Goal: Use online tool/utility: Utilize a website feature to perform a specific function

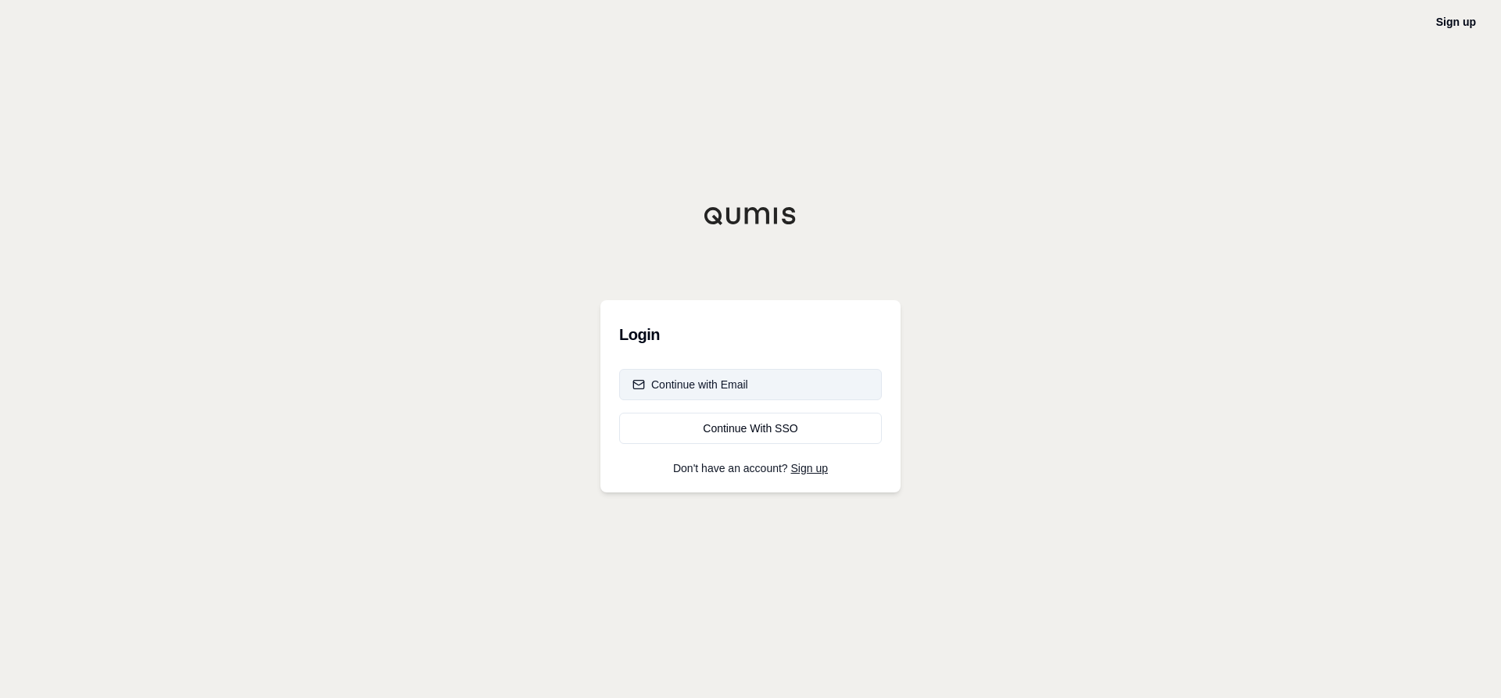
click at [733, 378] on div "Continue with Email" at bounding box center [691, 385] width 116 height 16
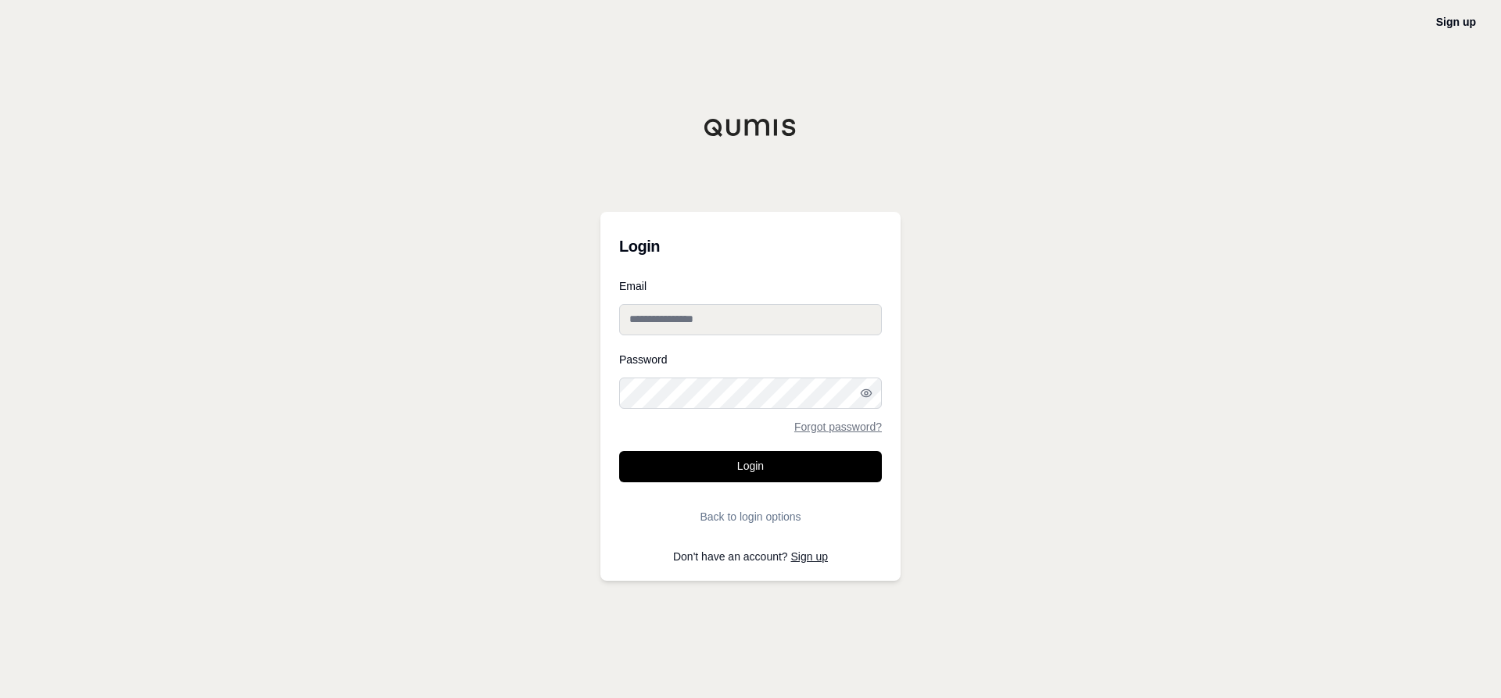
click at [695, 322] on input "Email" at bounding box center [750, 319] width 263 height 31
click at [710, 322] on input "Email" at bounding box center [750, 319] width 263 height 31
type input "**********"
click at [619, 451] on button "Login" at bounding box center [750, 466] width 263 height 31
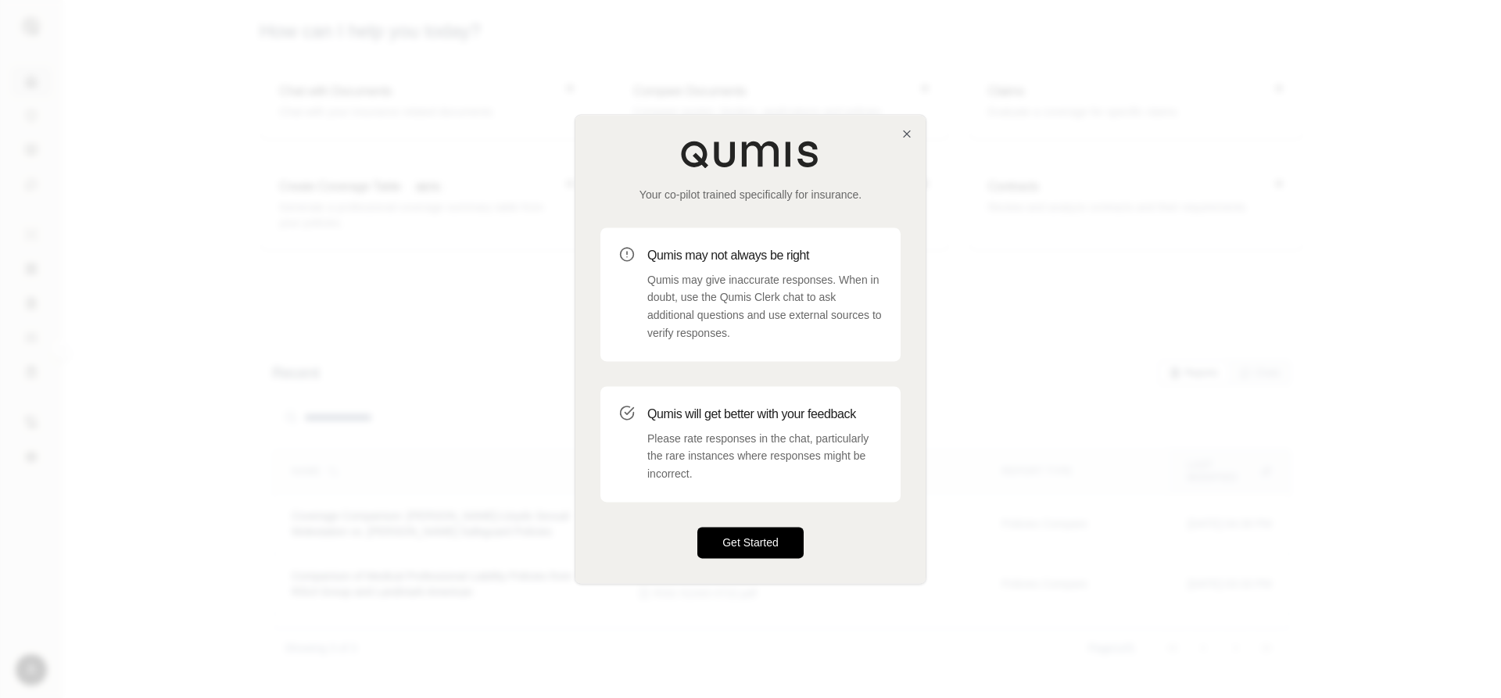
click at [737, 537] on button "Get Started" at bounding box center [751, 542] width 106 height 31
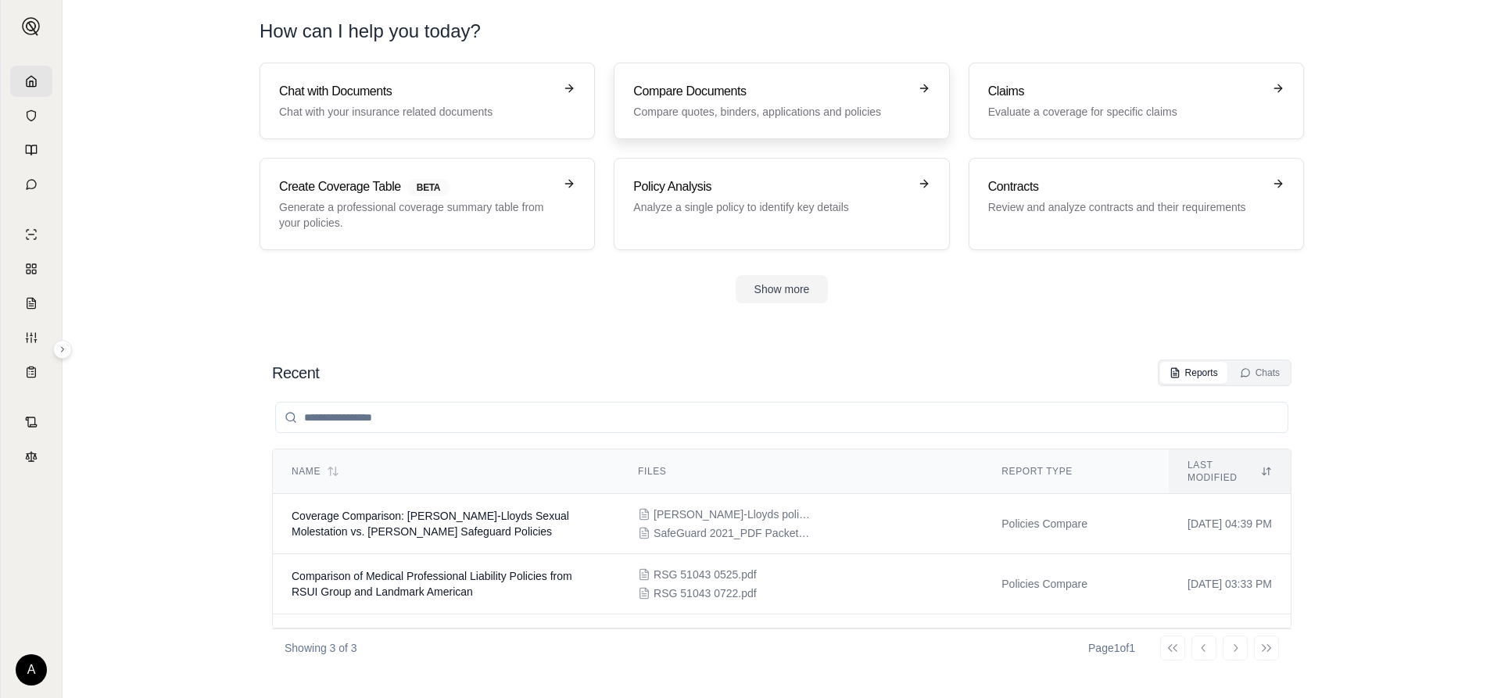
click at [924, 85] on icon at bounding box center [924, 88] width 13 height 13
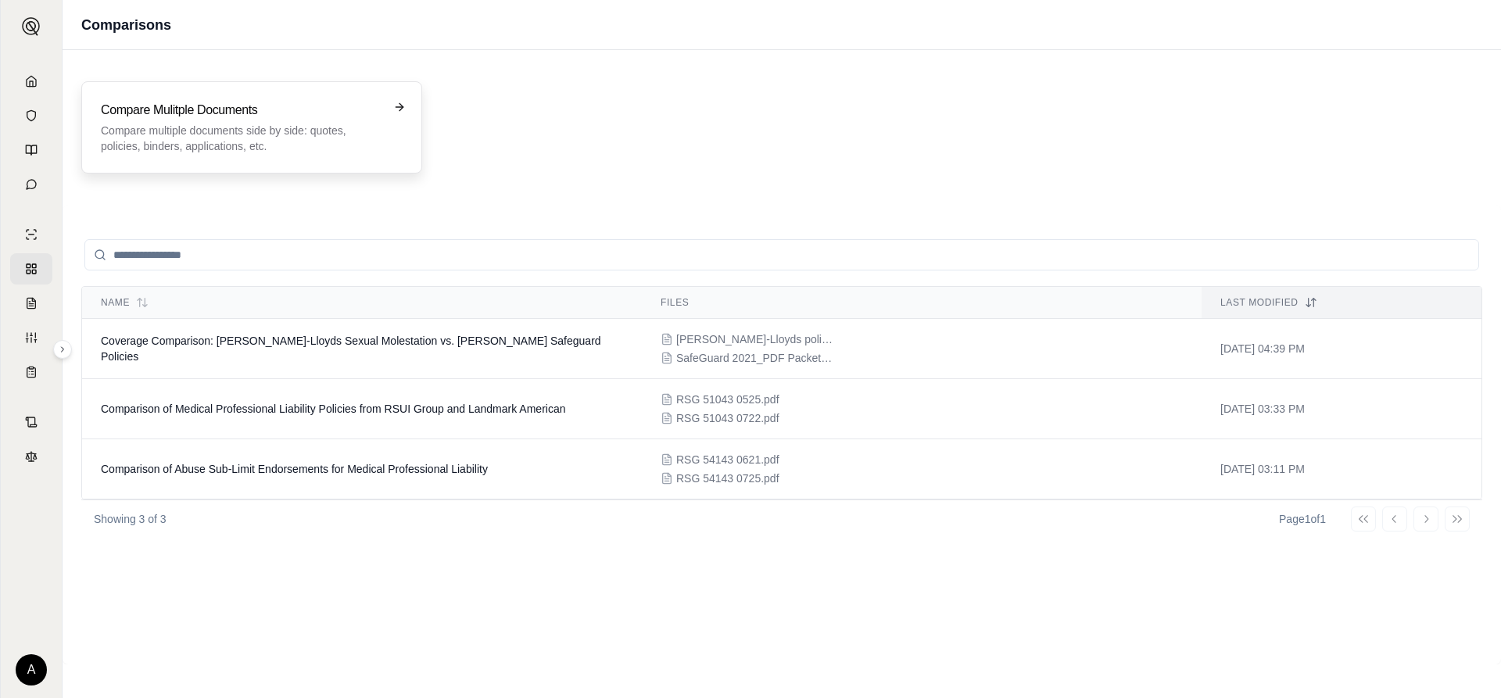
click at [393, 102] on div "Compare Mulitple Documents Compare multiple documents side by side: quotes, pol…" at bounding box center [252, 127] width 302 height 53
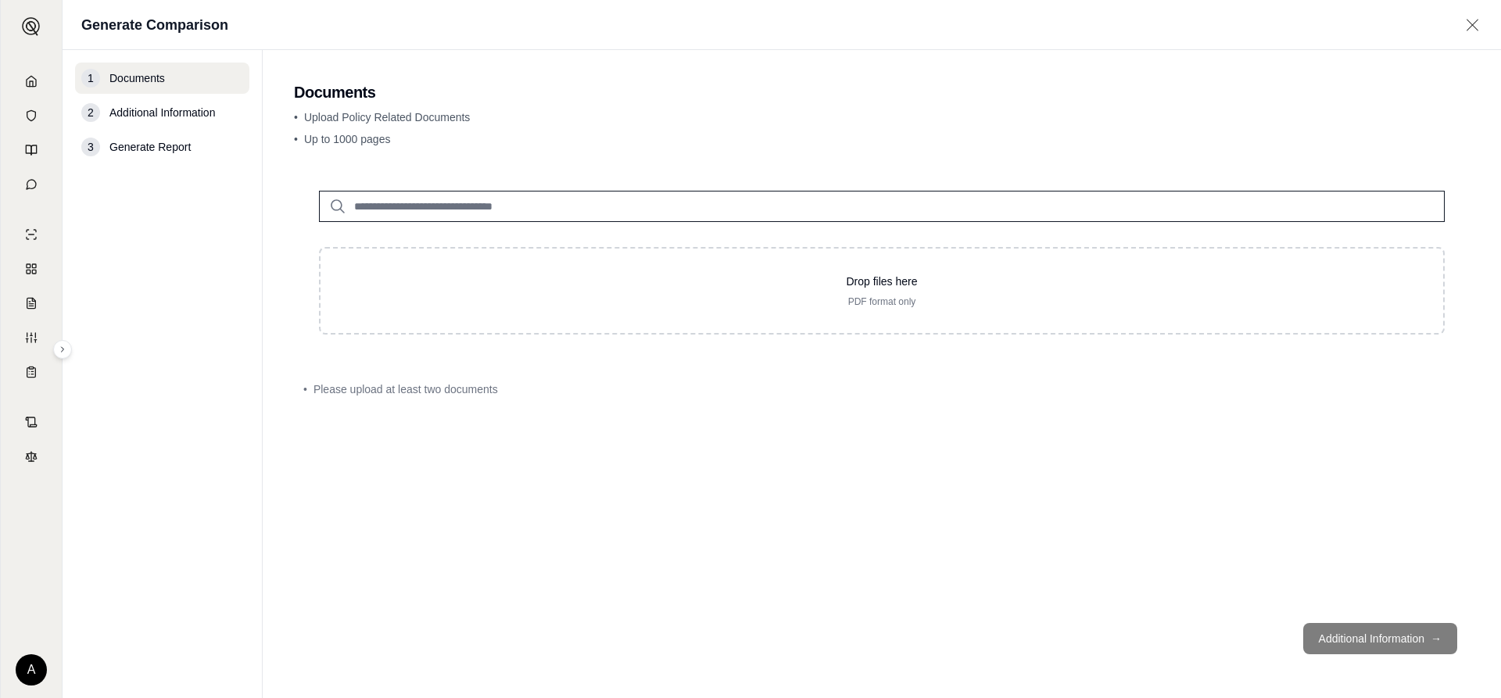
click at [527, 203] on input "search" at bounding box center [882, 206] width 1126 height 31
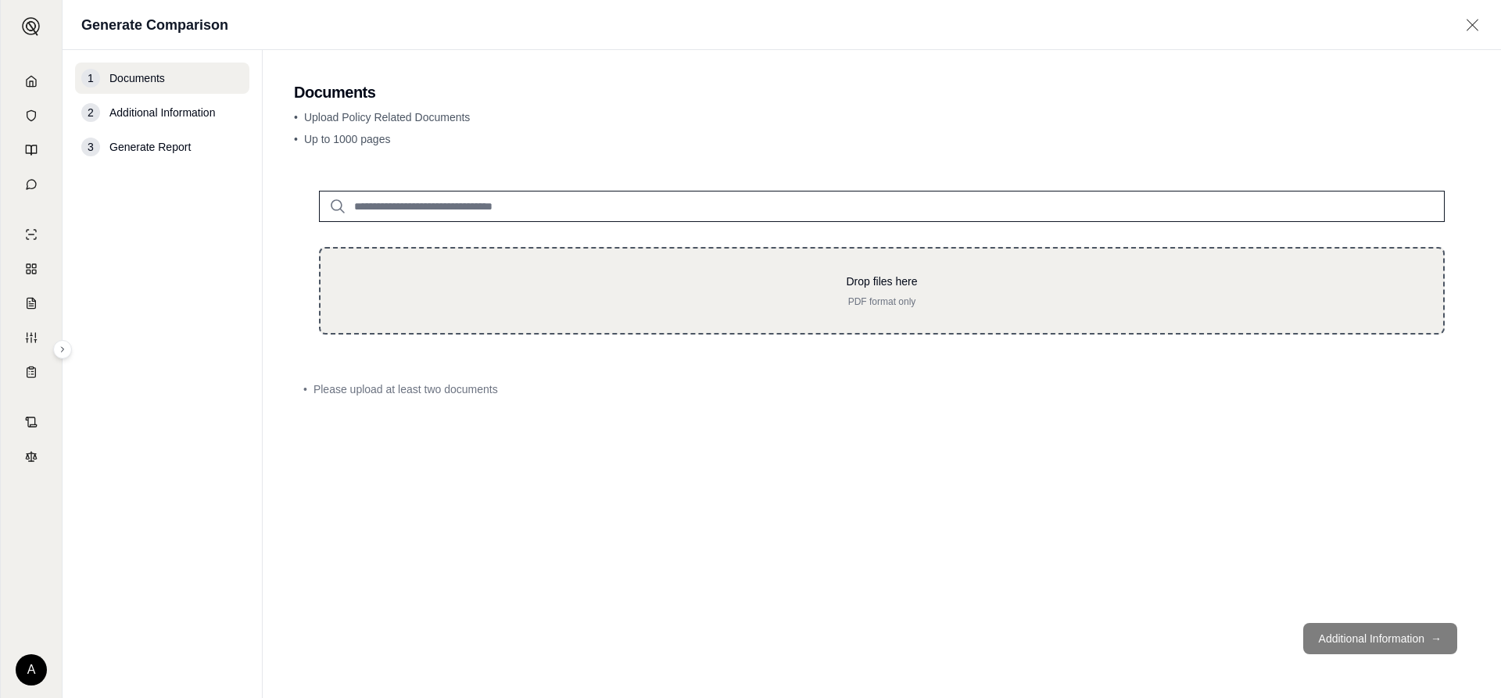
click at [533, 270] on div "Drop files here PDF format only" at bounding box center [882, 291] width 1126 height 88
type input "**********"
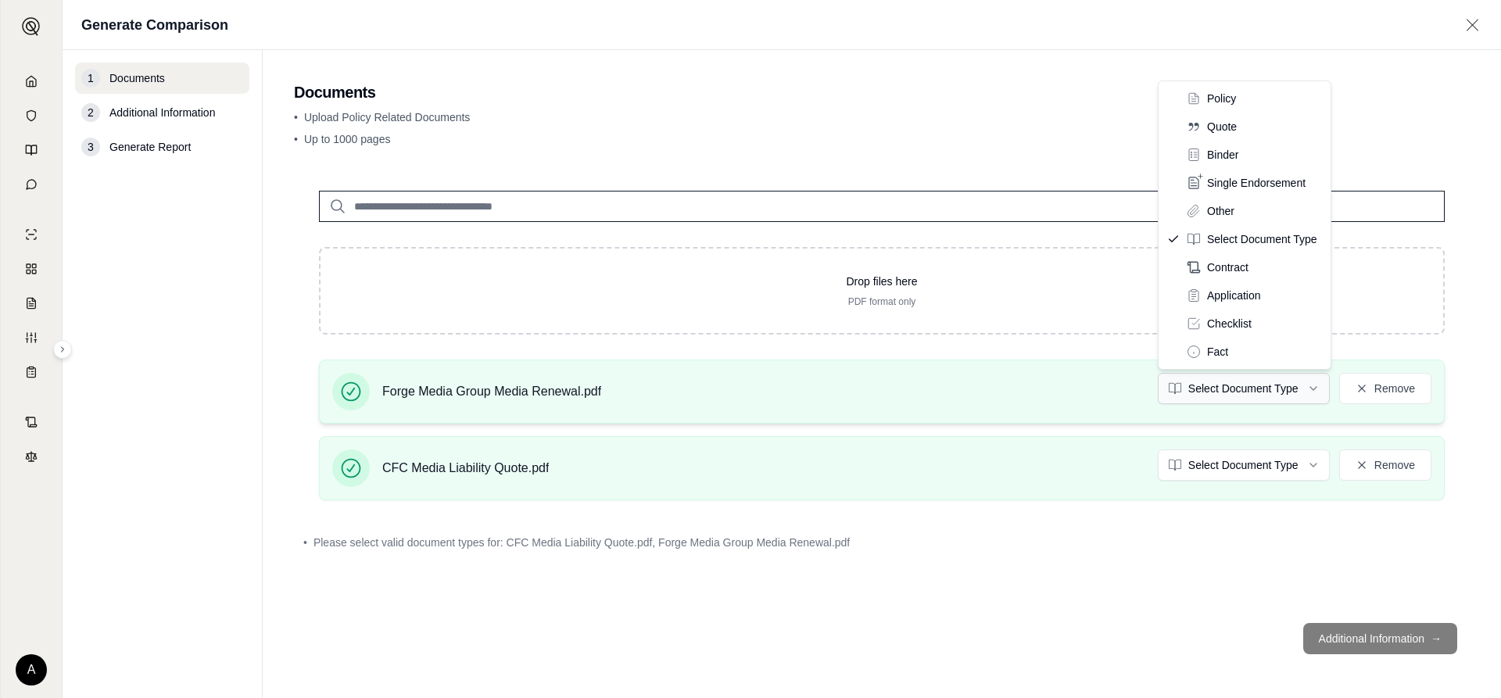
click at [1311, 388] on html "A Generate Comparison 1 Documents 2 Additional Information 3 Generate Report Do…" at bounding box center [750, 349] width 1501 height 698
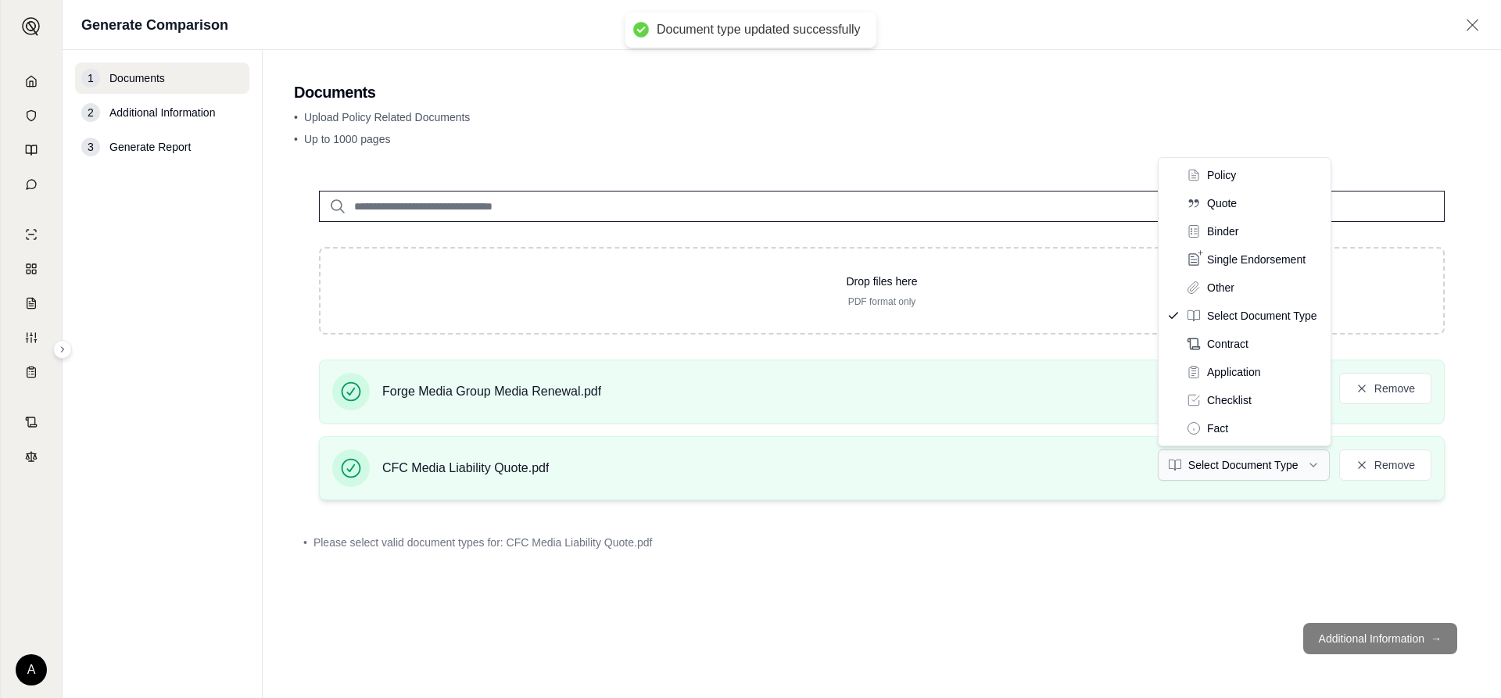
click at [1313, 463] on html "Document type updated successfully A Generate Comparison 1 Documents 2 Addition…" at bounding box center [750, 349] width 1501 height 698
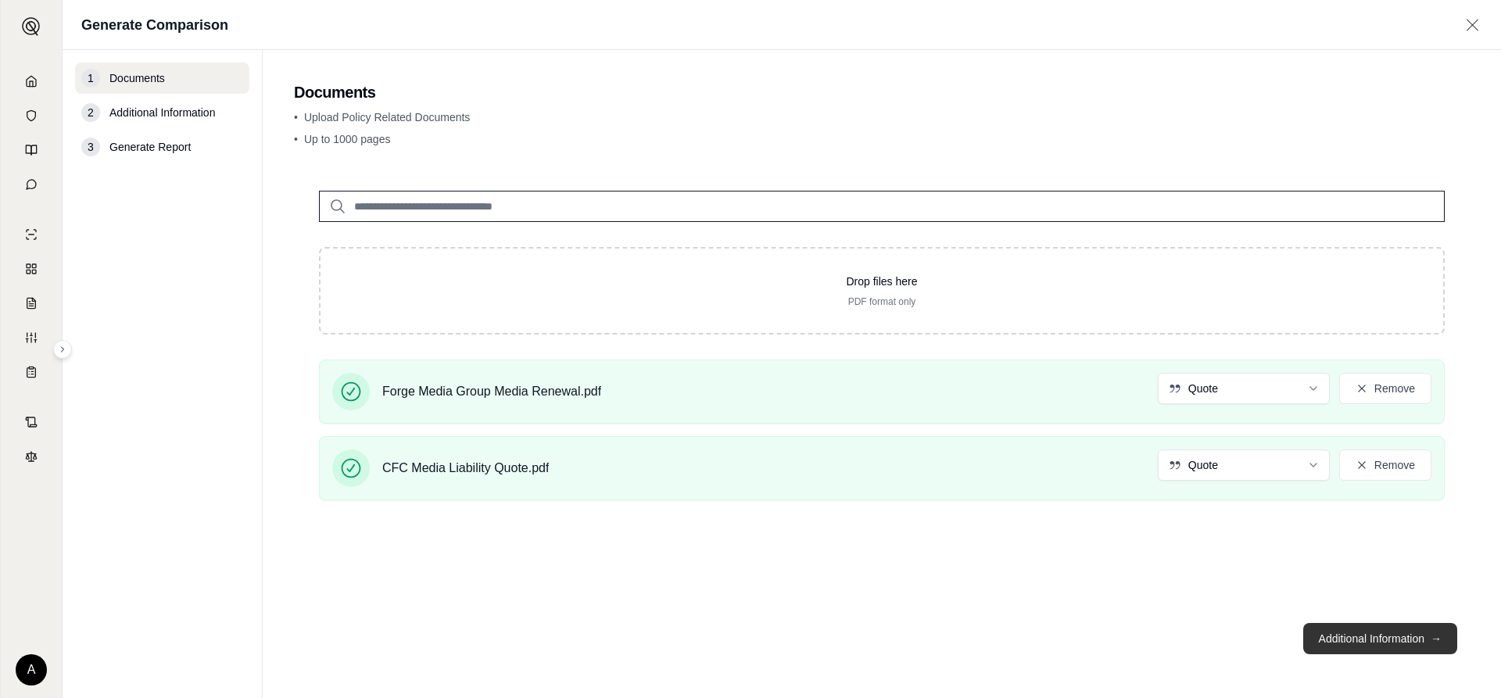
click at [1379, 640] on button "Additional Information →" at bounding box center [1381, 638] width 154 height 31
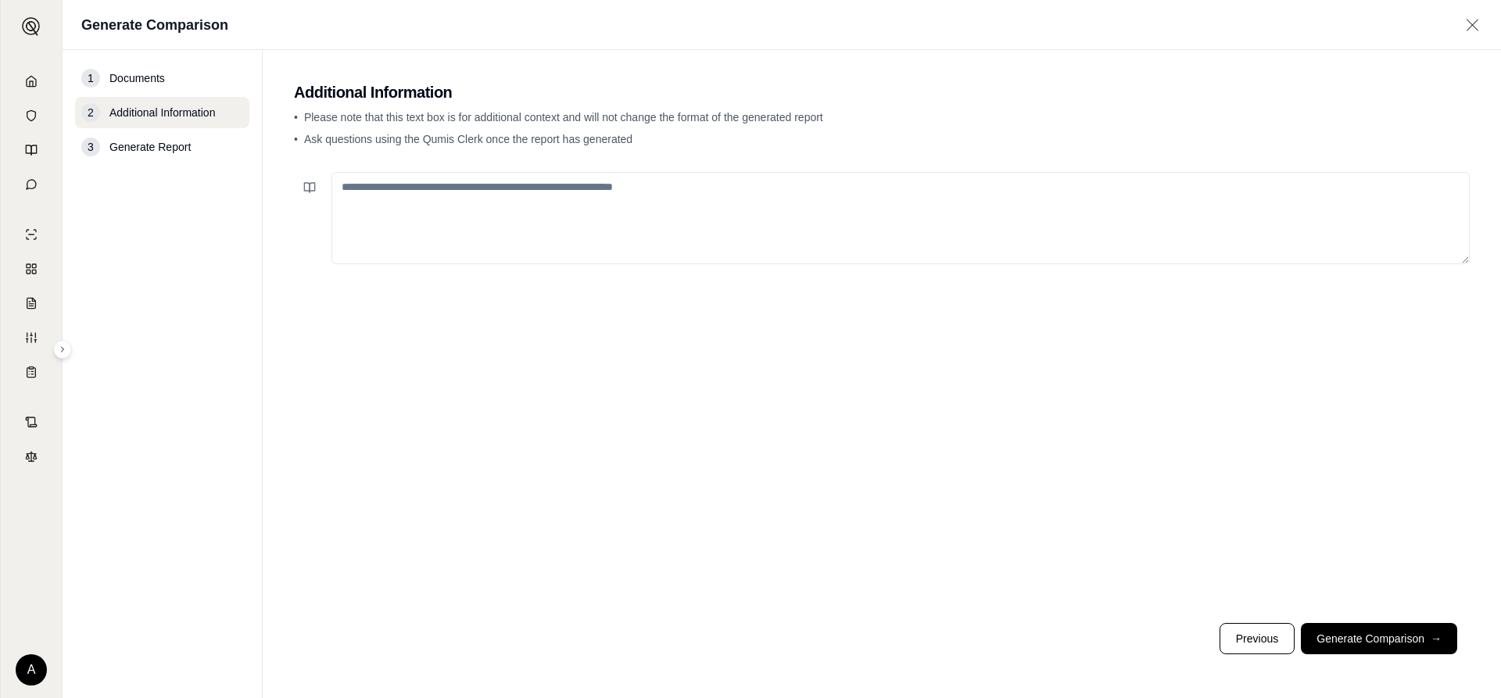
click at [612, 185] on textarea at bounding box center [901, 218] width 1139 height 92
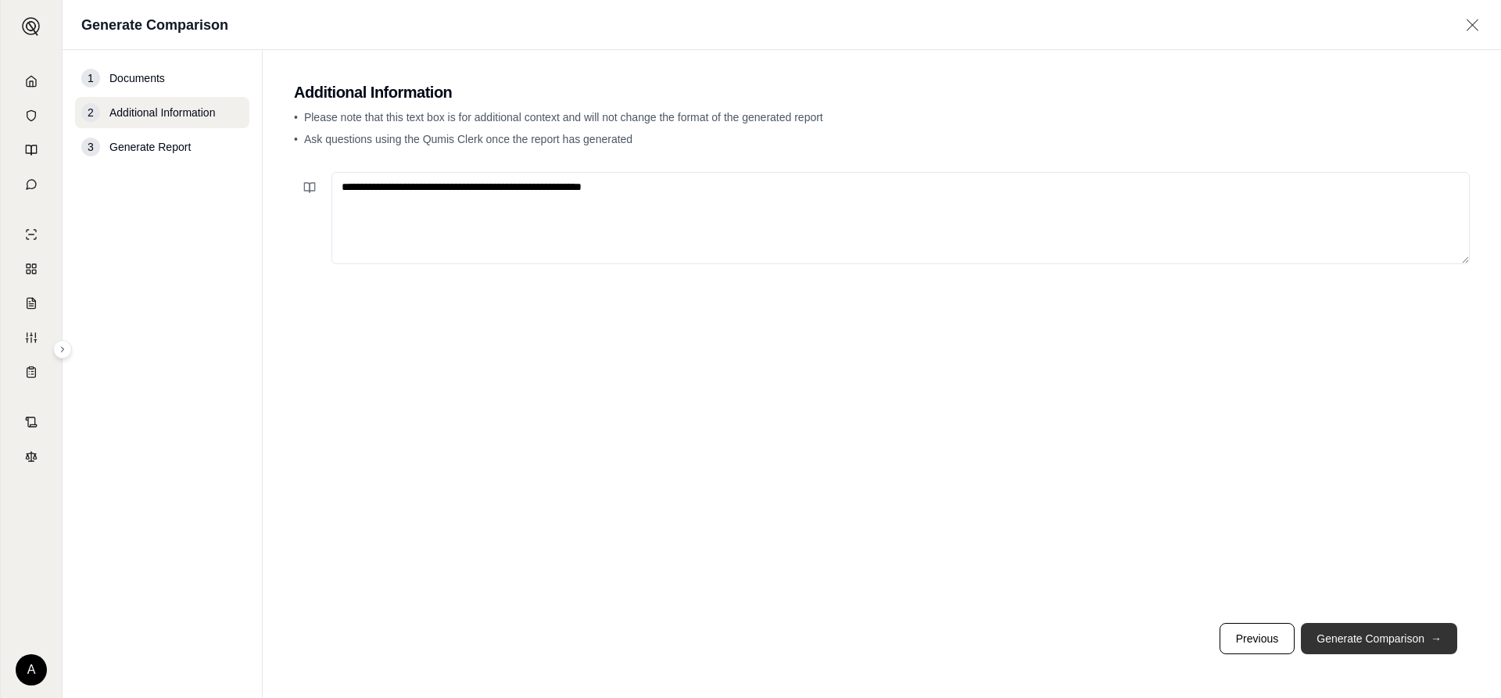
type textarea "**********"
click at [1394, 638] on button "Generate Comparison →" at bounding box center [1379, 638] width 156 height 31
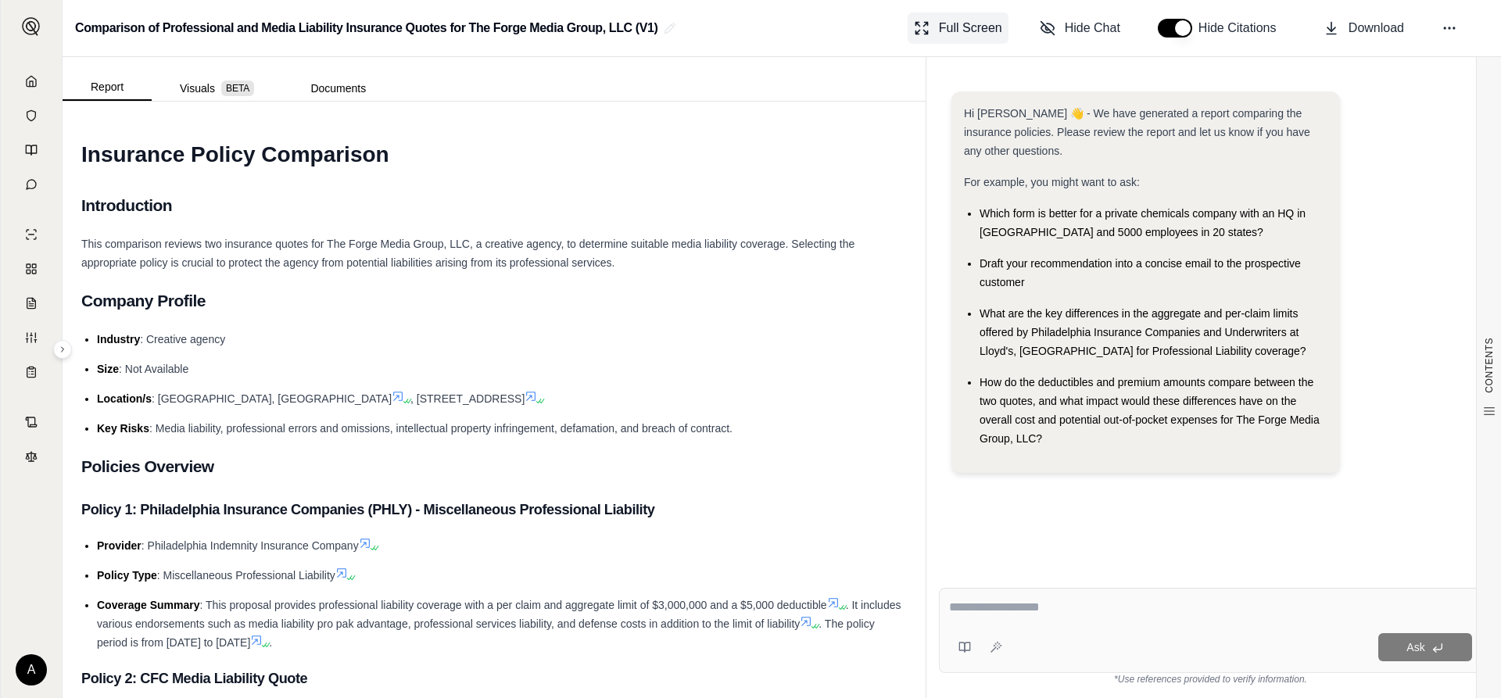
click at [954, 28] on span "Full Screen" at bounding box center [970, 28] width 63 height 19
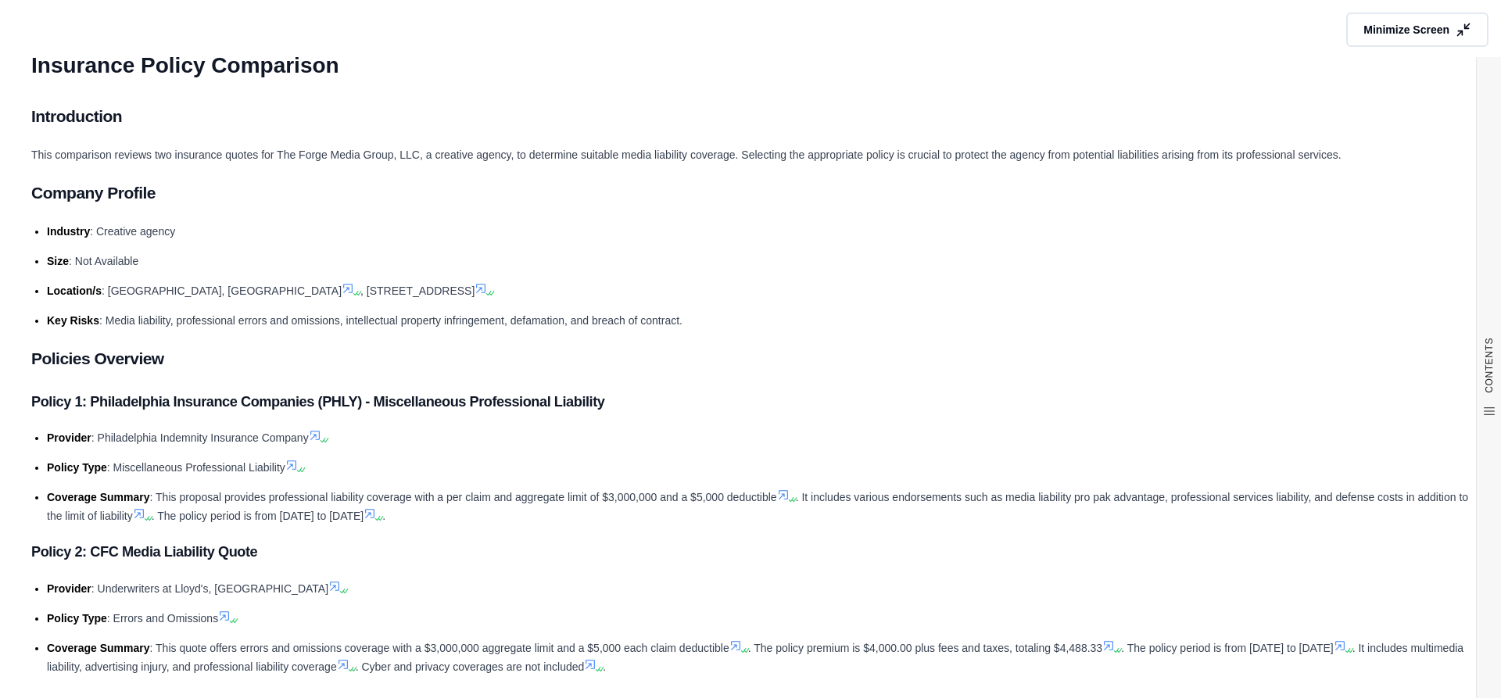
drag, startPoint x: 571, startPoint y: 226, endPoint x: 529, endPoint y: 233, distance: 42.8
click at [529, 233] on li "Industry : Creative agency" at bounding box center [758, 231] width 1423 height 19
click at [1445, 21] on button "Minimize Screen" at bounding box center [1418, 30] width 142 height 34
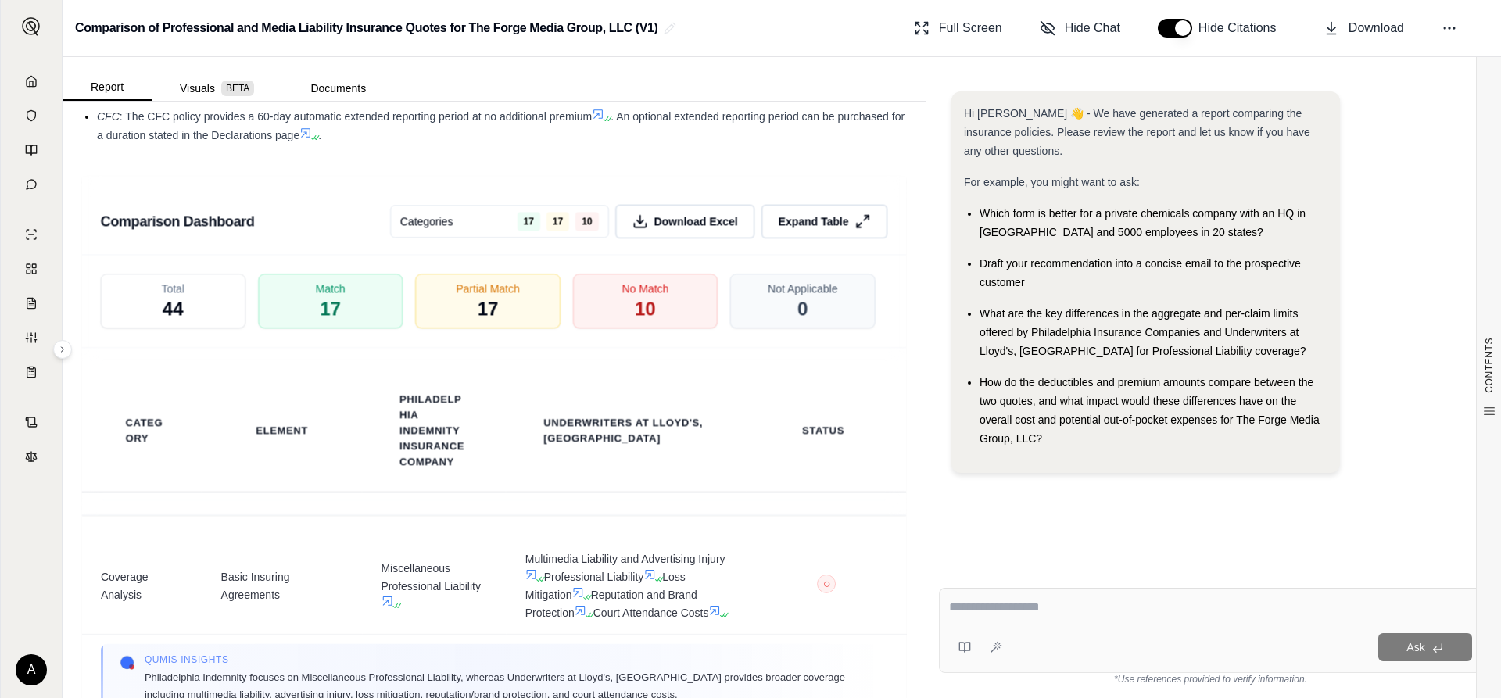
scroll to position [3364, 0]
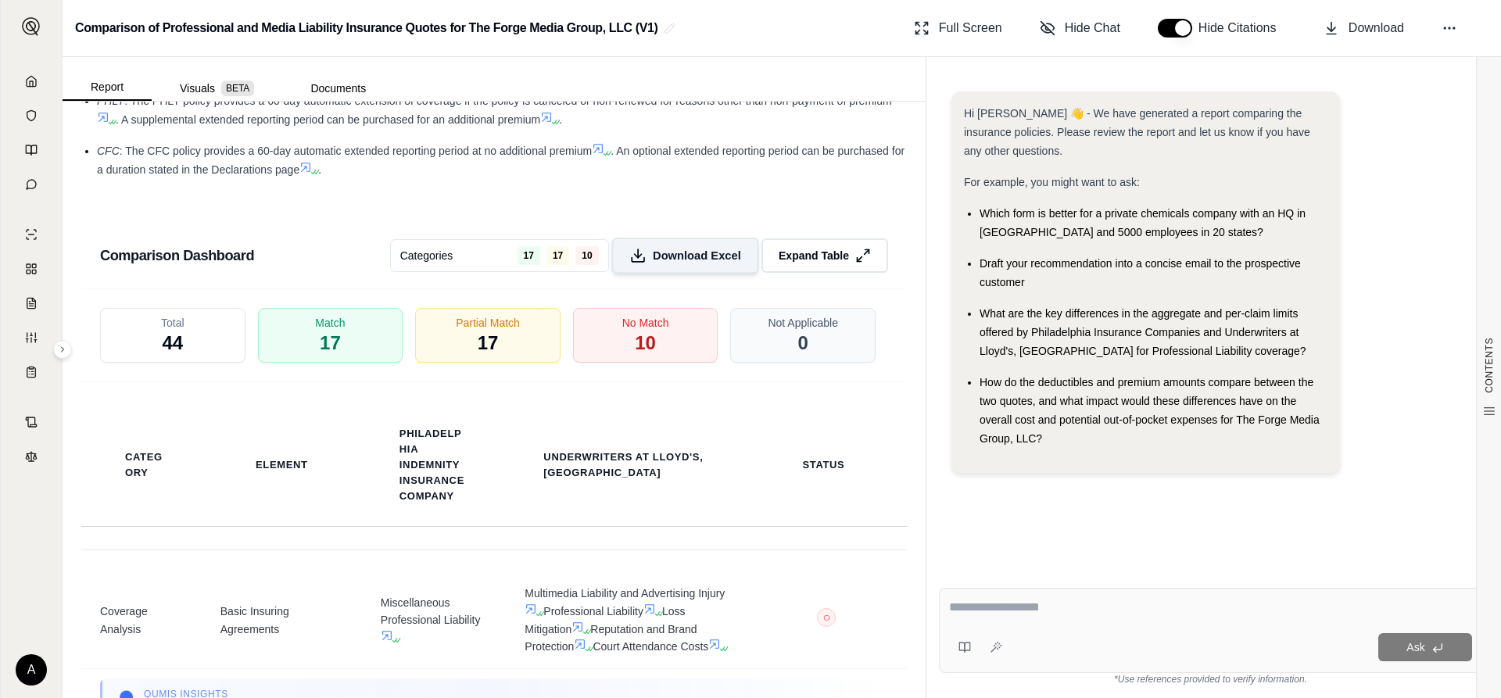
click at [705, 264] on span "Download Excel" at bounding box center [697, 255] width 88 height 16
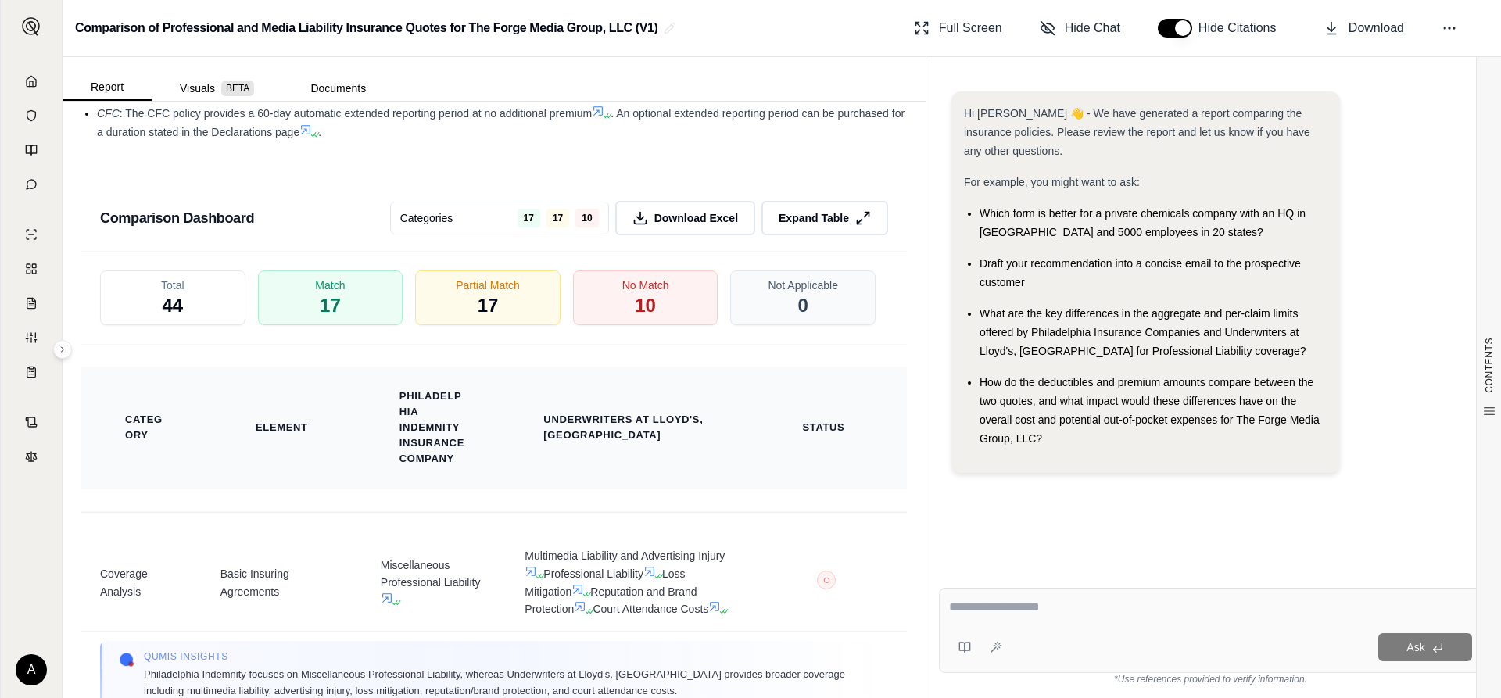
scroll to position [3558, 0]
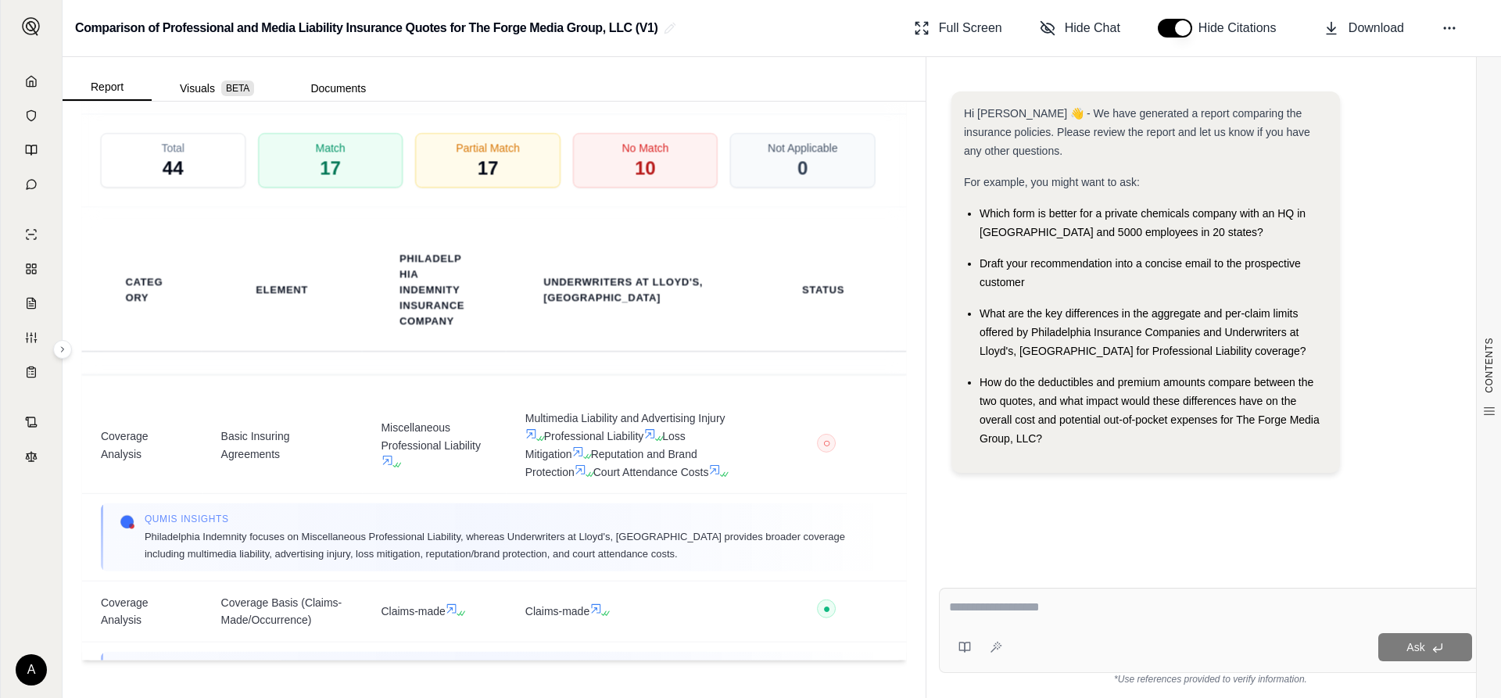
click at [1078, 606] on textarea at bounding box center [1210, 607] width 523 height 19
type textarea "**********"
click at [1432, 644] on icon at bounding box center [1438, 648] width 13 height 13
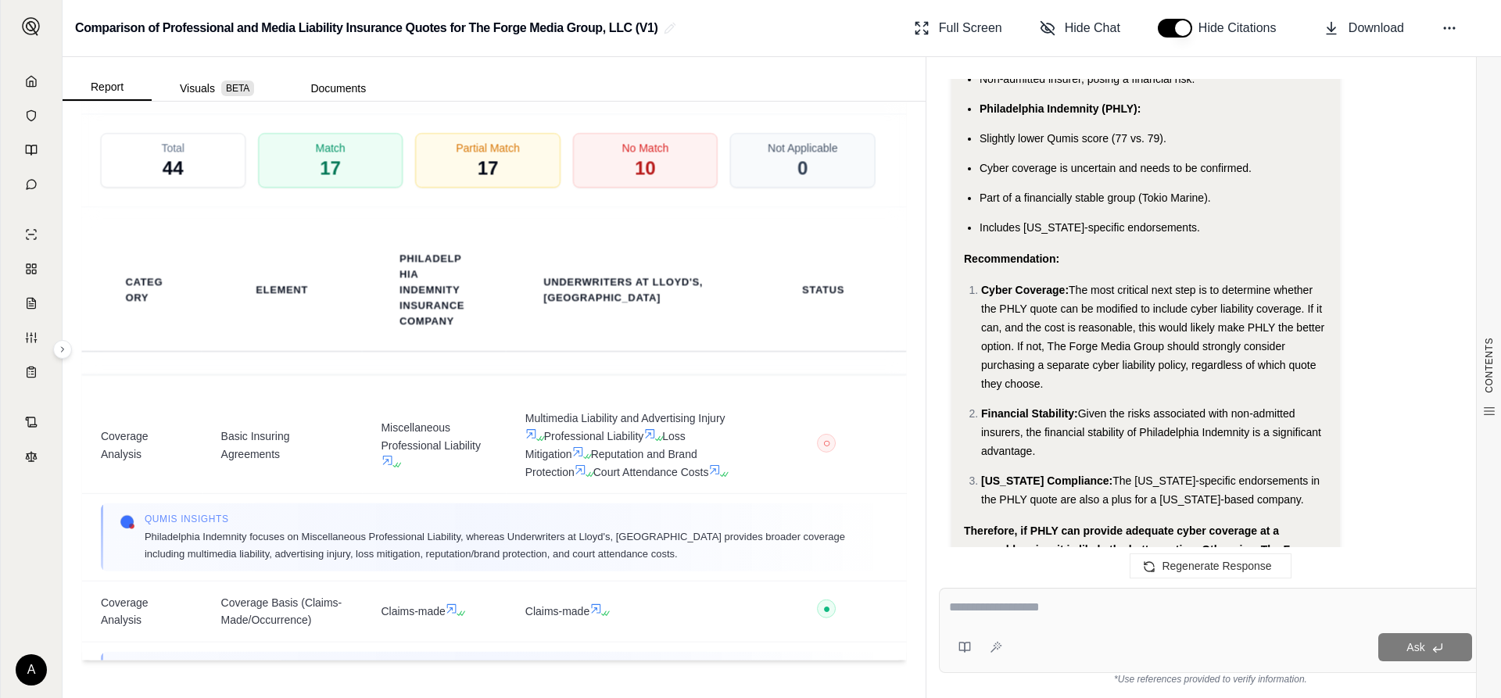
scroll to position [3274, 0]
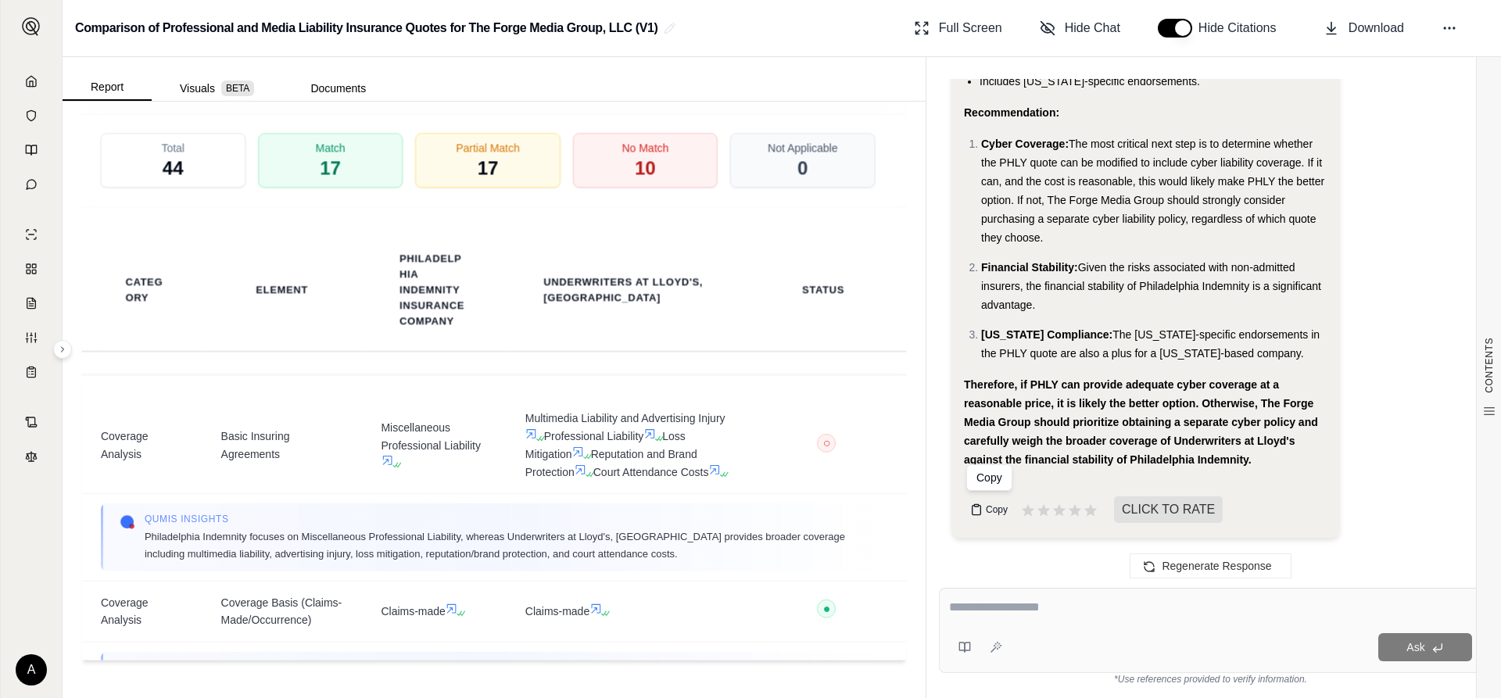
click at [992, 508] on span "Copy" at bounding box center [997, 510] width 22 height 13
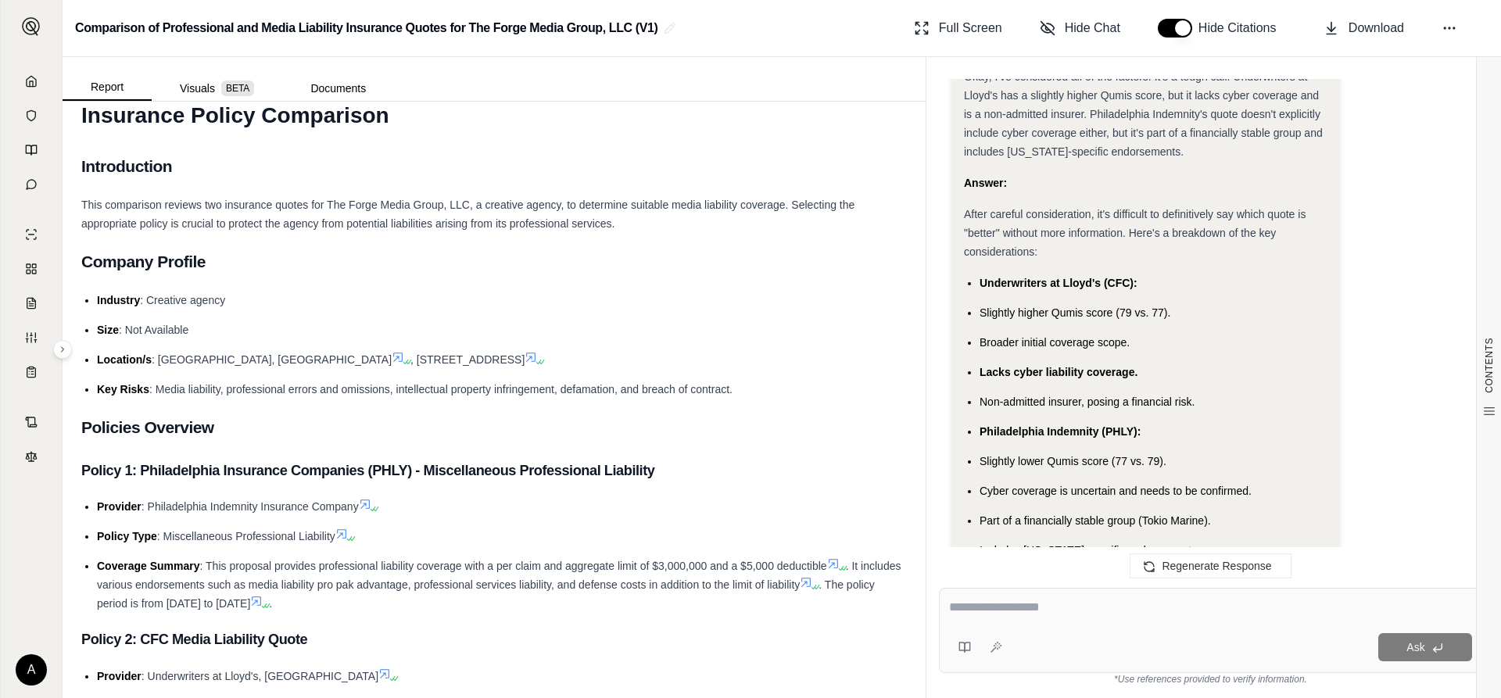
scroll to position [0, 0]
